Goal: Find specific page/section: Find specific page/section

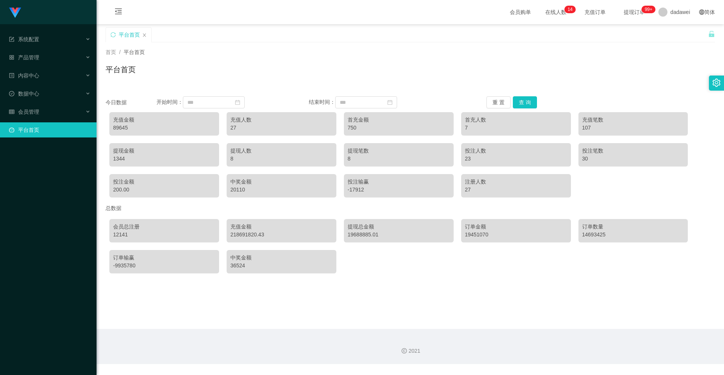
click at [524, 102] on button "查 询" at bounding box center [525, 102] width 24 height 12
click at [38, 112] on span "会员管理" at bounding box center [24, 112] width 30 height 6
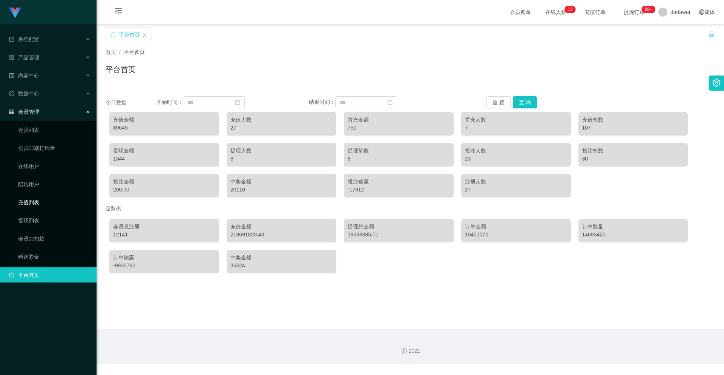
click at [34, 201] on link "充值列表" at bounding box center [54, 202] width 72 height 15
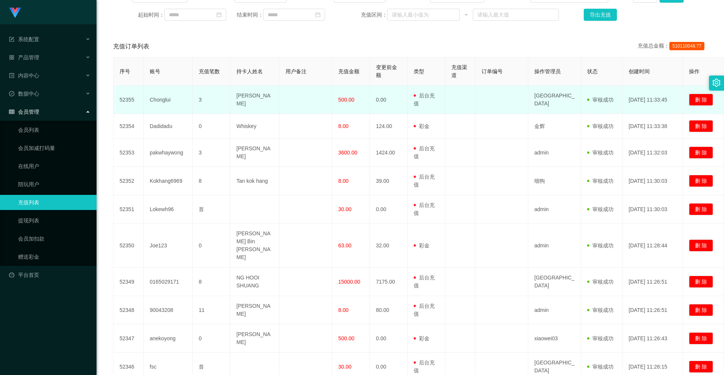
scroll to position [159, 0]
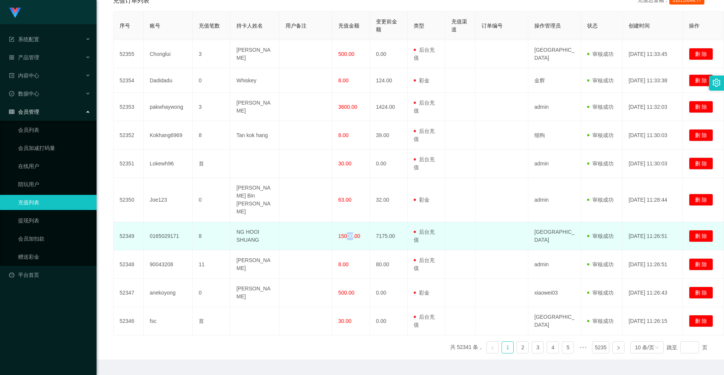
drag, startPoint x: 353, startPoint y: 220, endPoint x: 346, endPoint y: 219, distance: 7.3
click at [346, 233] on span "15000.00" at bounding box center [349, 236] width 22 height 6
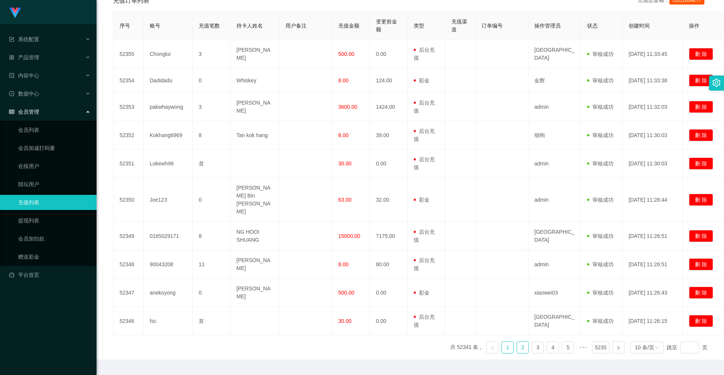
click at [520, 341] on link "2" at bounding box center [522, 346] width 11 height 11
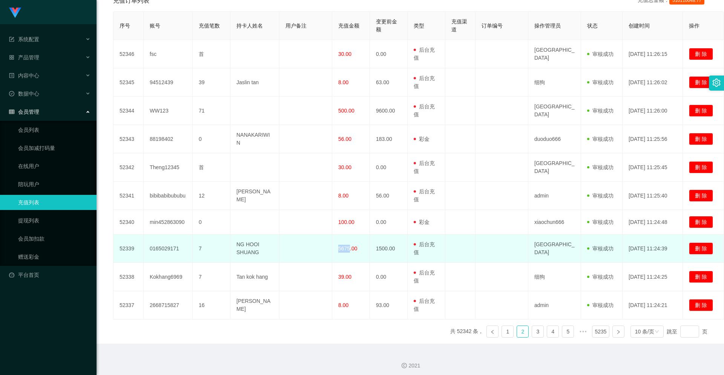
drag, startPoint x: 349, startPoint y: 244, endPoint x: 339, endPoint y: 244, distance: 9.4
click at [339, 245] on span "5675.00" at bounding box center [347, 248] width 19 height 6
drag, startPoint x: 339, startPoint y: 244, endPoint x: 350, endPoint y: 243, distance: 11.3
click at [350, 245] on span "5675.00" at bounding box center [347, 248] width 19 height 6
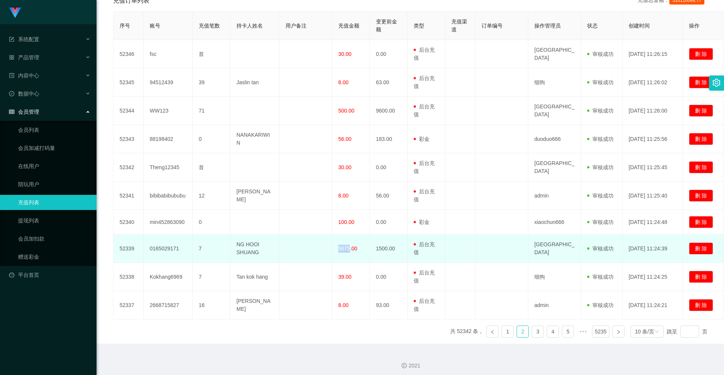
click at [350, 245] on span "5675.00" at bounding box center [347, 248] width 19 height 6
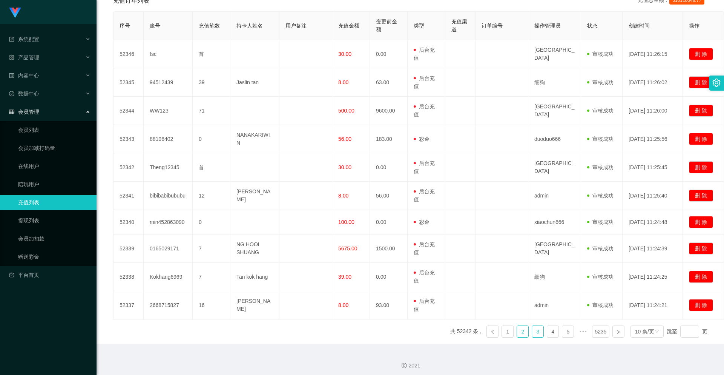
click at [533, 326] on link "3" at bounding box center [537, 331] width 11 height 11
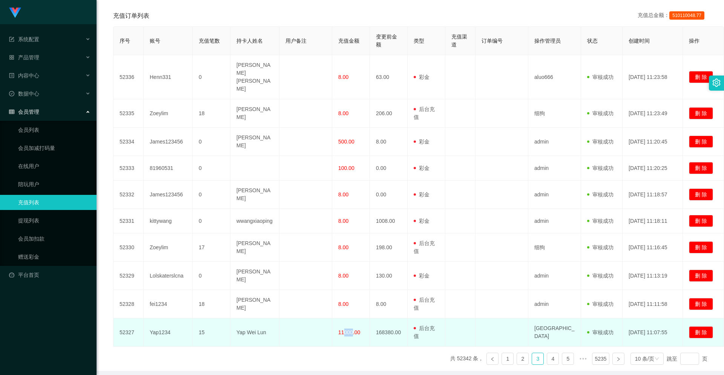
drag, startPoint x: 353, startPoint y: 300, endPoint x: 345, endPoint y: 300, distance: 8.0
click at [345, 329] on span "11000.00" at bounding box center [349, 332] width 22 height 6
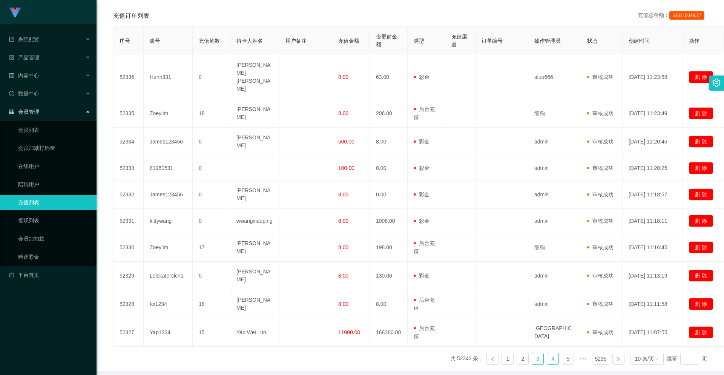
click at [547, 353] on link "4" at bounding box center [552, 358] width 11 height 11
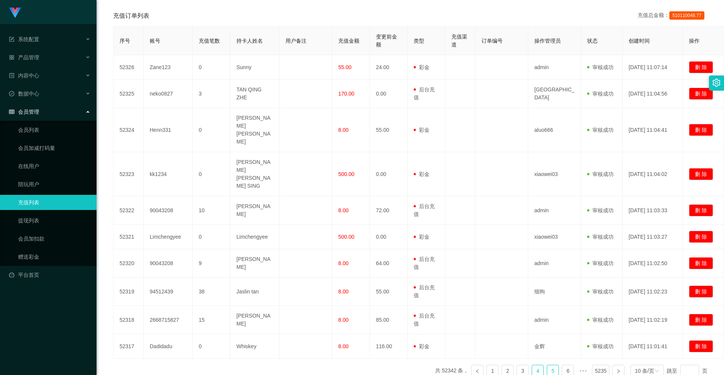
click at [547, 365] on link "5" at bounding box center [552, 370] width 11 height 11
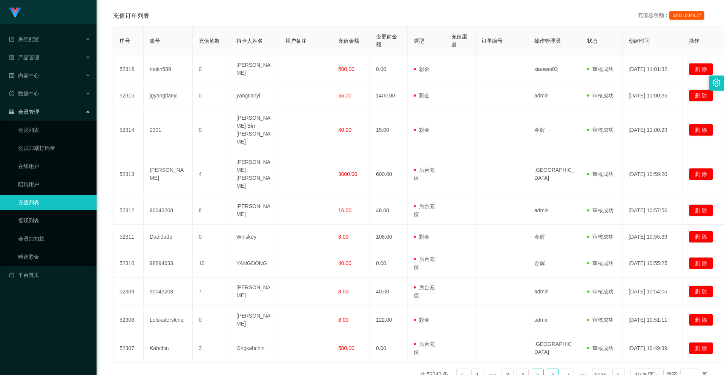
click at [547, 369] on link "6" at bounding box center [552, 374] width 11 height 11
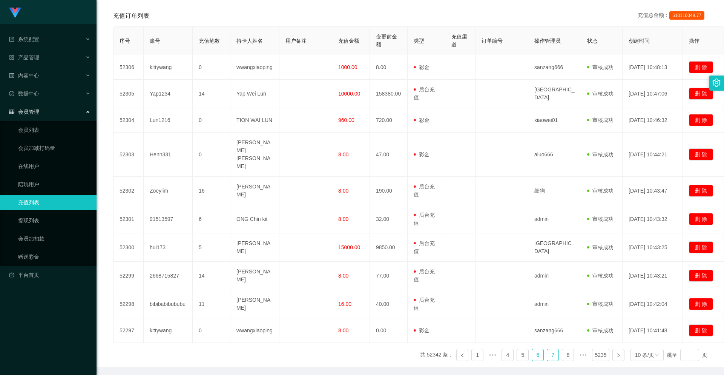
click at [549, 349] on link "7" at bounding box center [552, 354] width 11 height 11
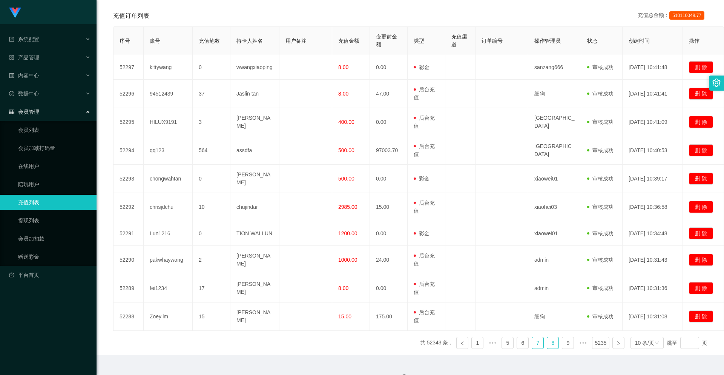
click at [548, 338] on link "8" at bounding box center [552, 342] width 11 height 11
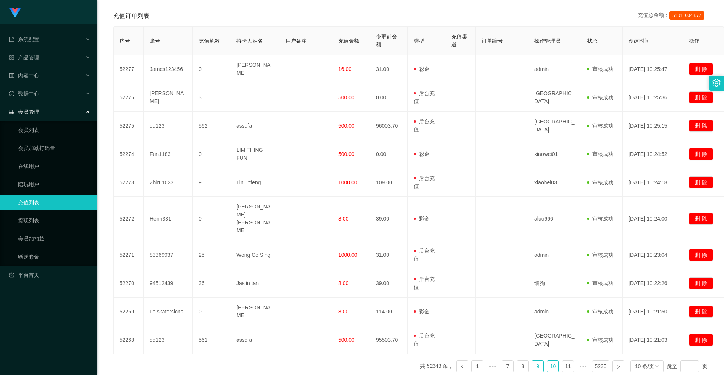
click at [548, 360] on link "10" at bounding box center [552, 365] width 11 height 11
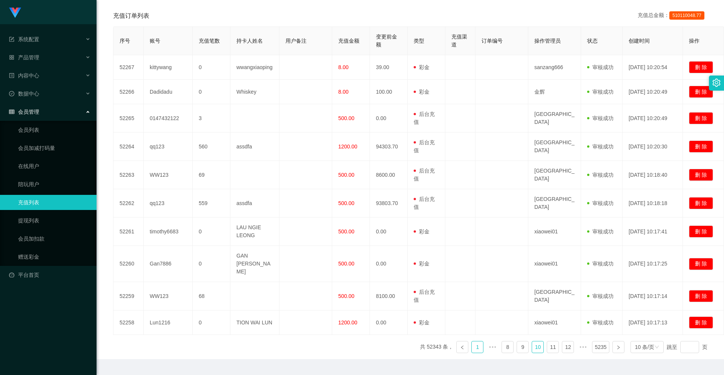
click at [476, 341] on link "1" at bounding box center [477, 346] width 11 height 11
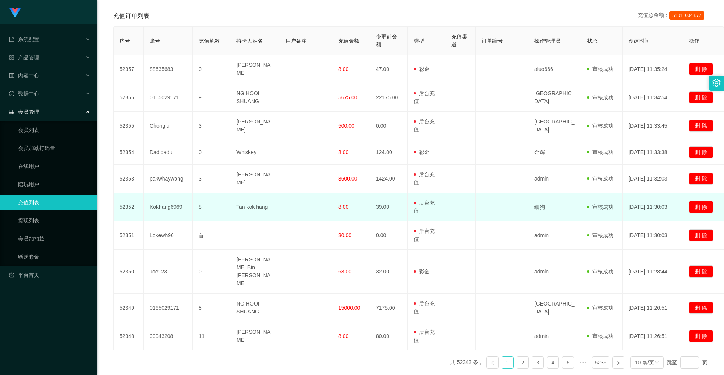
scroll to position [31, 0]
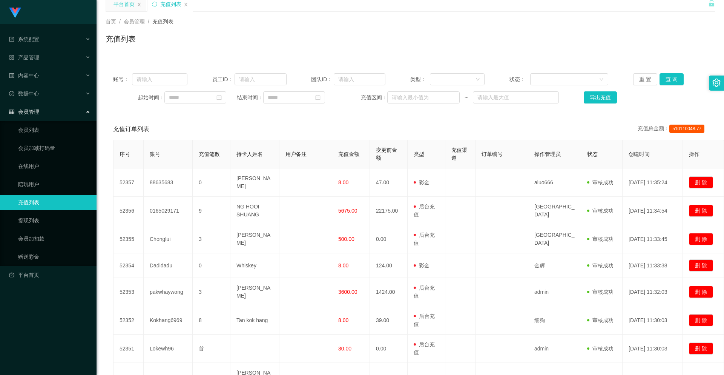
click at [132, 9] on div "平台首页" at bounding box center [124, 4] width 21 height 14
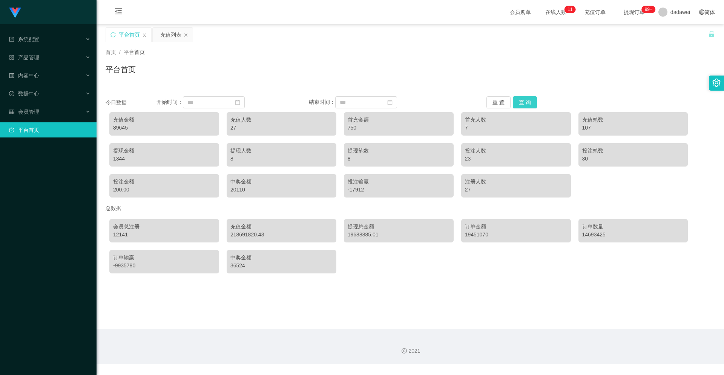
click at [515, 101] on button "查 询" at bounding box center [525, 102] width 24 height 12
